Goal: Navigation & Orientation: Understand site structure

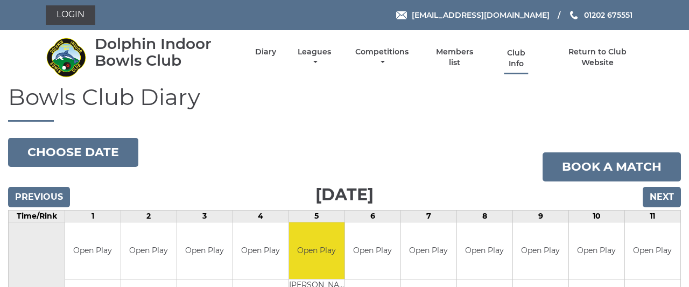
click at [513, 60] on link "Club Info" at bounding box center [515, 58] width 35 height 21
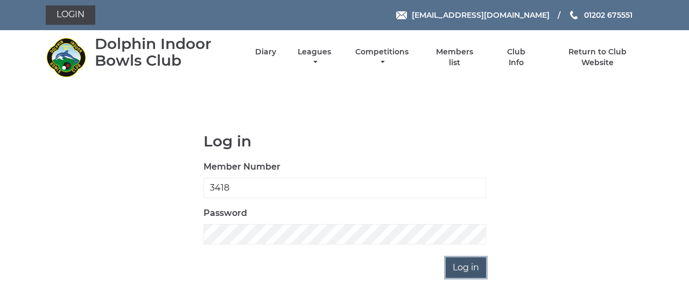
click at [459, 271] on input "Log in" at bounding box center [465, 267] width 40 height 20
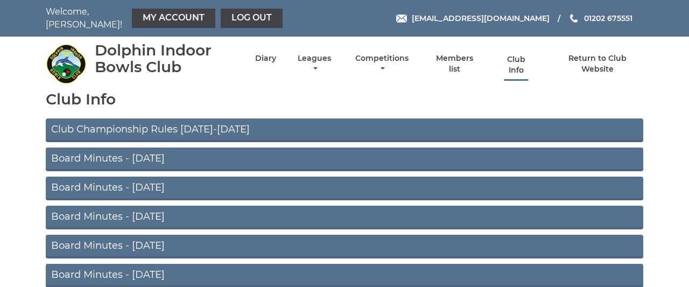
click at [512, 54] on link "Club Info" at bounding box center [515, 64] width 35 height 21
click at [319, 54] on link "Leagues" at bounding box center [314, 64] width 39 height 21
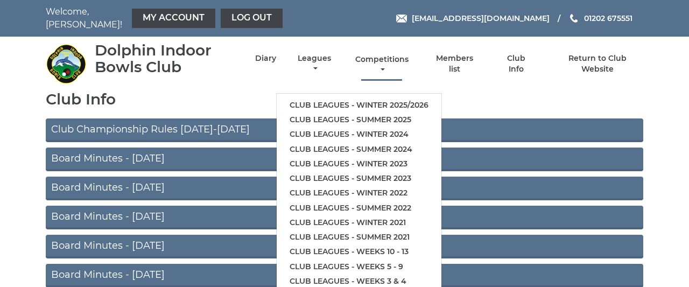
click at [375, 54] on link "Competitions" at bounding box center [381, 64] width 59 height 21
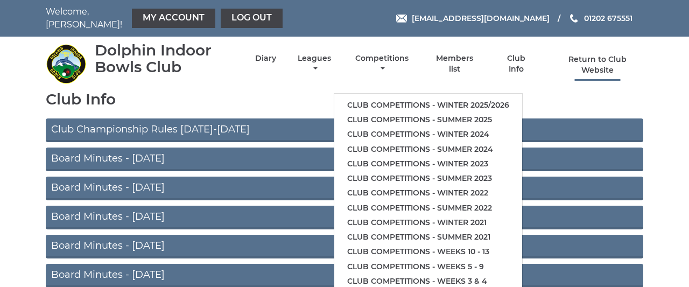
click at [585, 54] on link "Return to Club Website" at bounding box center [597, 64] width 91 height 21
